Goal: Information Seeking & Learning: Learn about a topic

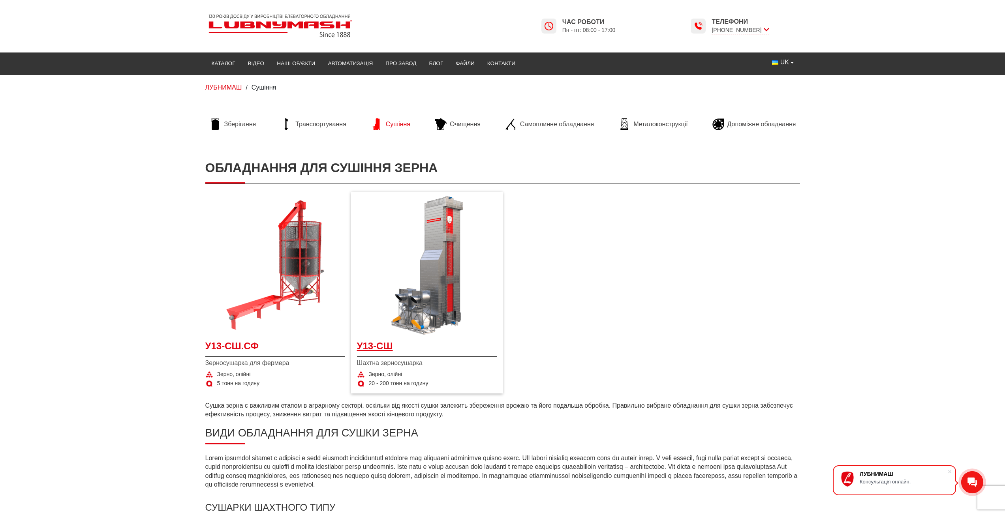
click at [380, 340] on span "У13-СШ" at bounding box center [427, 349] width 140 height 18
drag, startPoint x: 366, startPoint y: 348, endPoint x: 374, endPoint y: 349, distance: 7.6
click at [366, 348] on span "У13-СШ" at bounding box center [427, 349] width 140 height 18
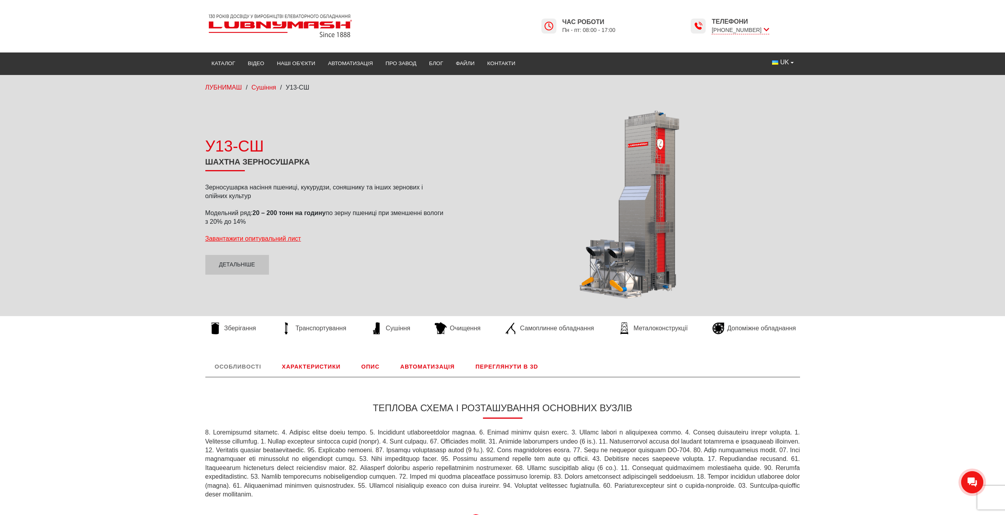
click at [502, 367] on link "Переглянути в 3D" at bounding box center [507, 367] width 82 height 21
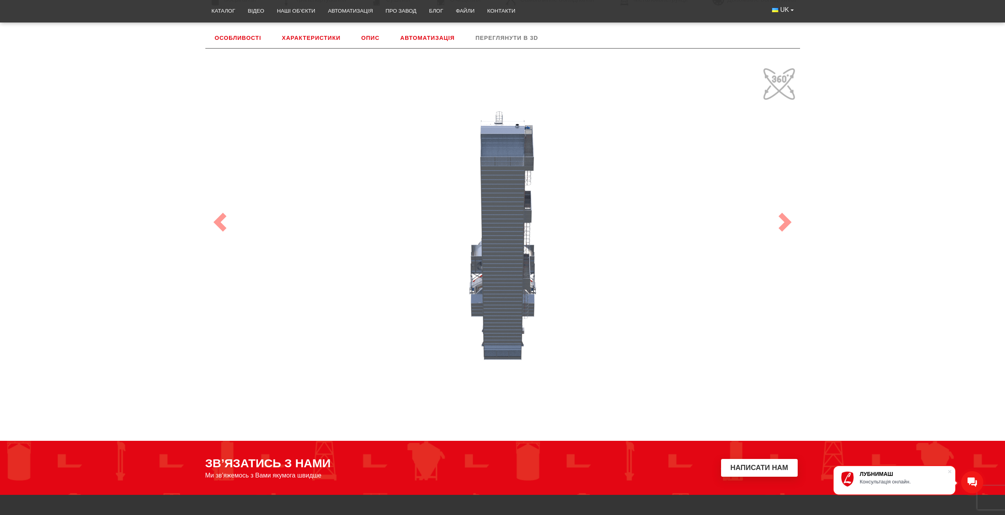
drag, startPoint x: 542, startPoint y: 291, endPoint x: 479, endPoint y: 285, distance: 63.8
click at [479, 285] on div "100" at bounding box center [502, 221] width 592 height 315
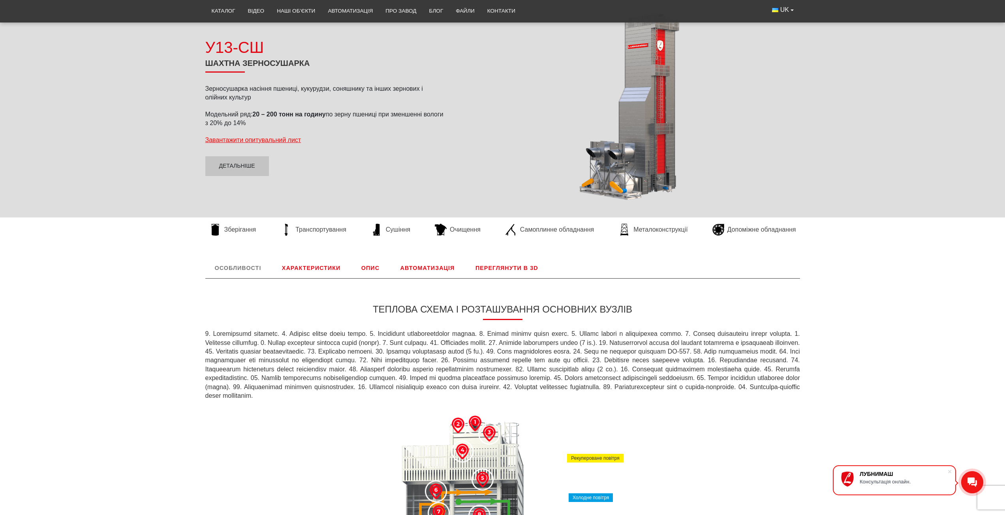
scroll to position [100, 0]
